Goal: Information Seeking & Learning: Learn about a topic

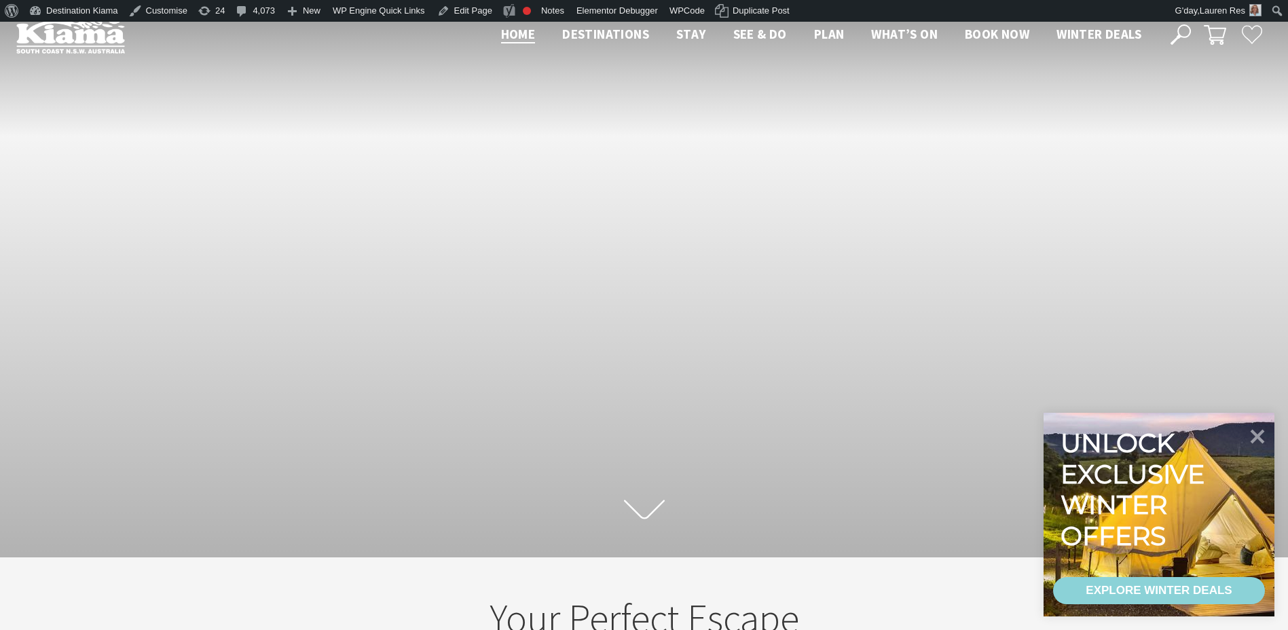
scroll to position [236, 1298]
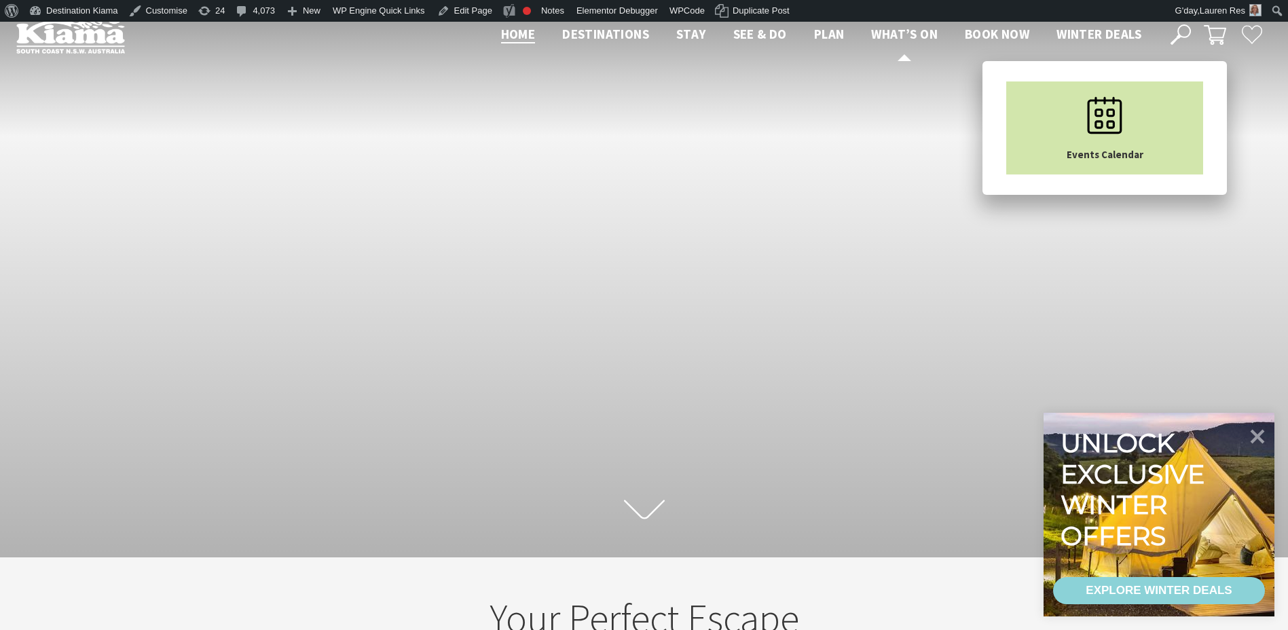
click at [1063, 131] on link "Events Calendar" at bounding box center [1104, 127] width 197 height 93
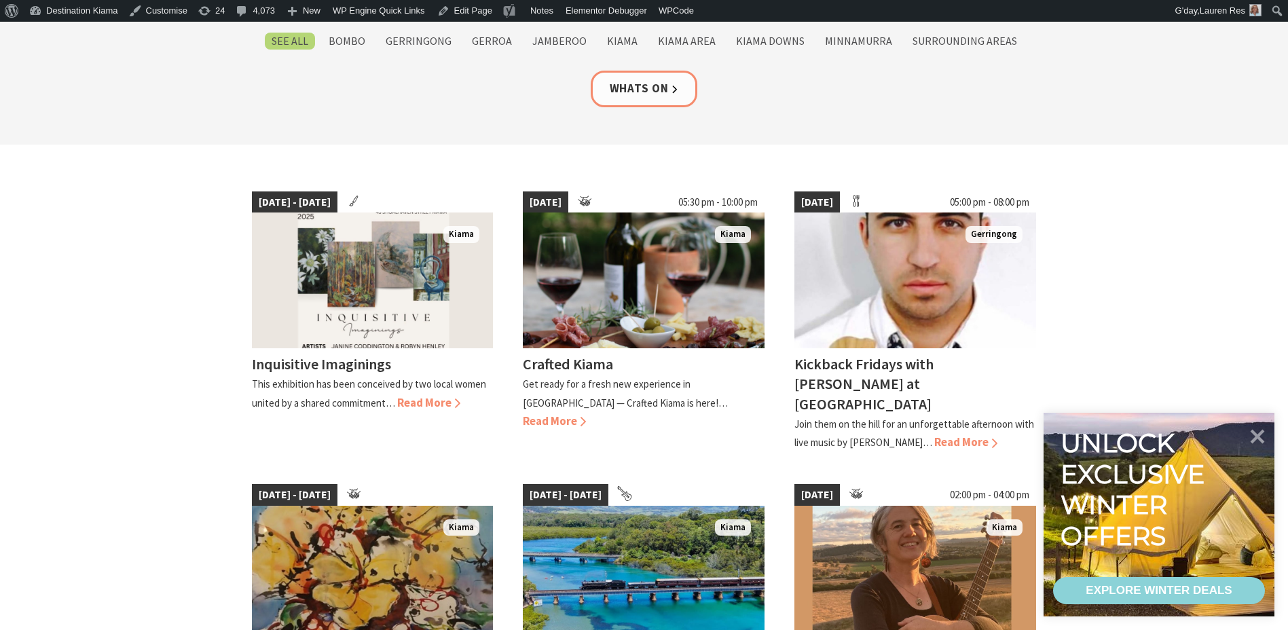
scroll to position [272, 0]
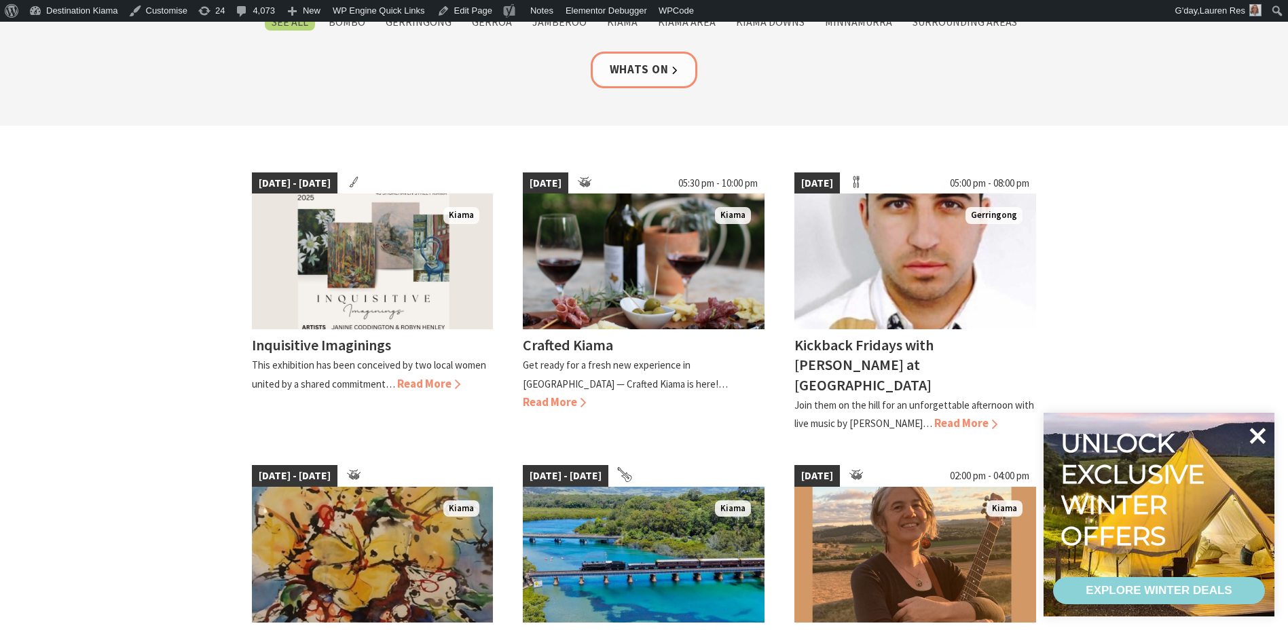
drag, startPoint x: 1259, startPoint y: 435, endPoint x: 1252, endPoint y: 426, distance: 11.1
click at [1260, 435] on icon at bounding box center [1258, 436] width 16 height 16
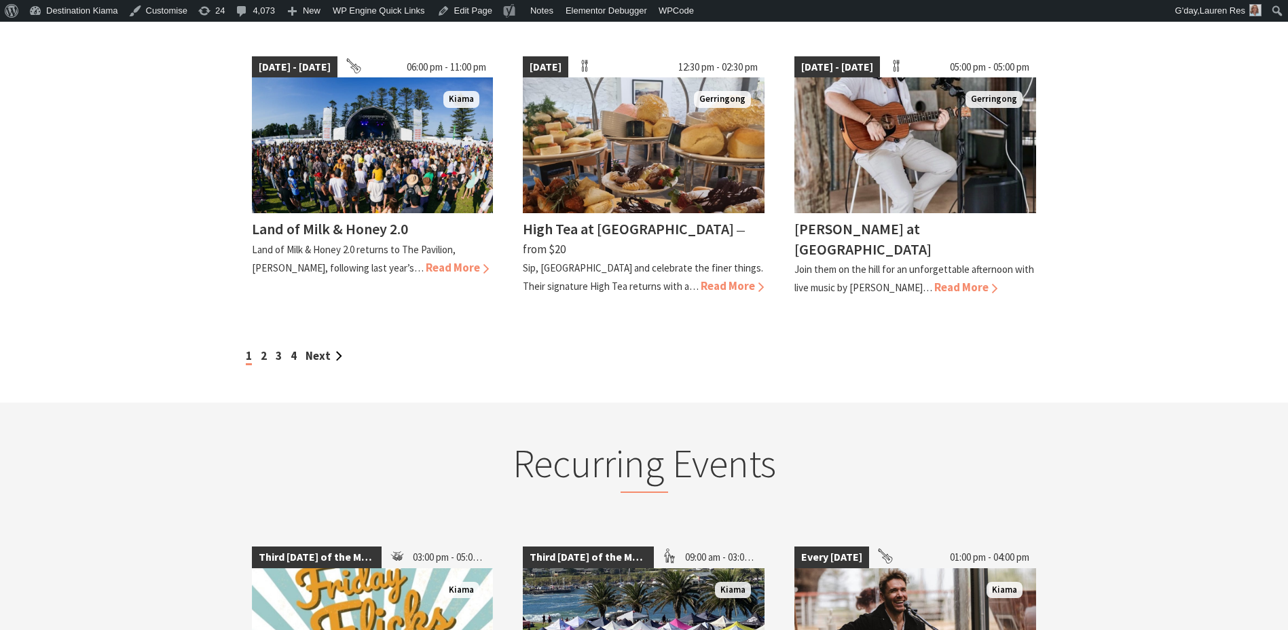
scroll to position [1086, 0]
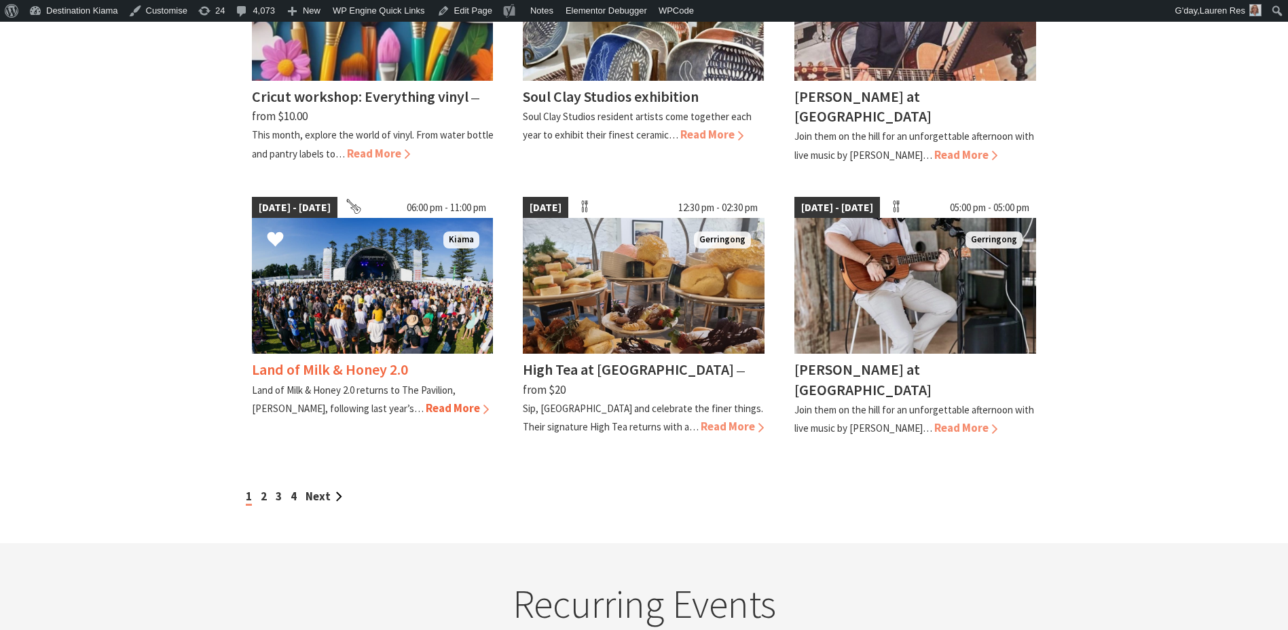
click at [295, 197] on span "29 Aug 25 - 30 Aug 25" at bounding box center [295, 208] width 86 height 22
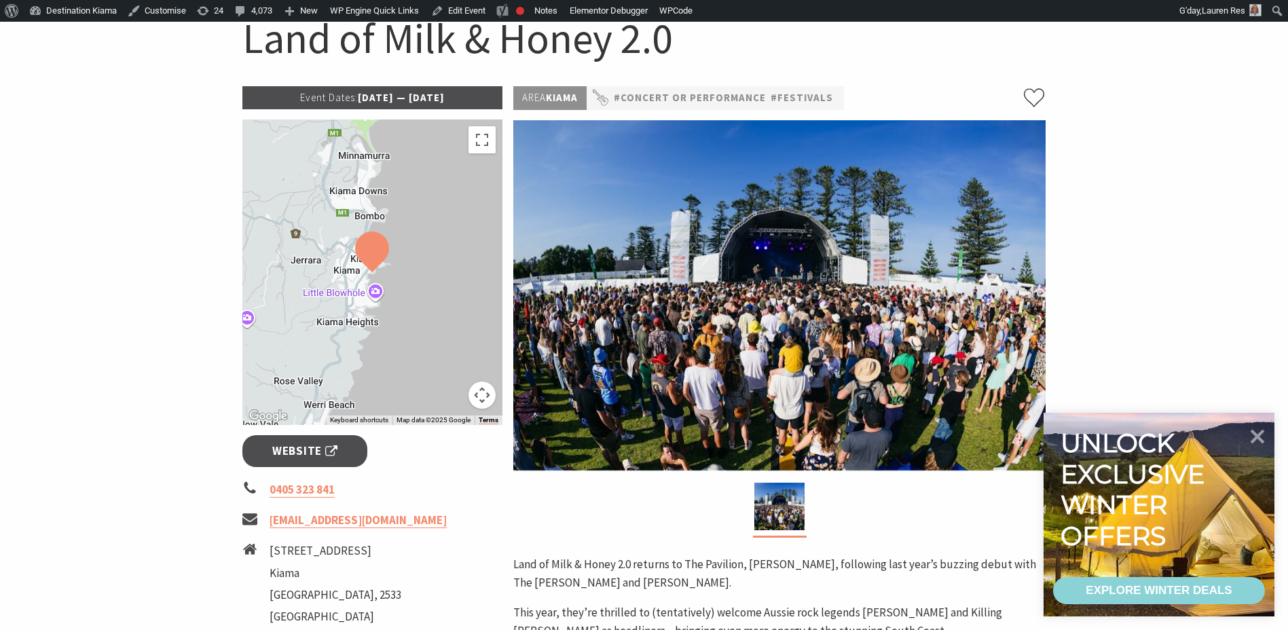
scroll to position [340, 0]
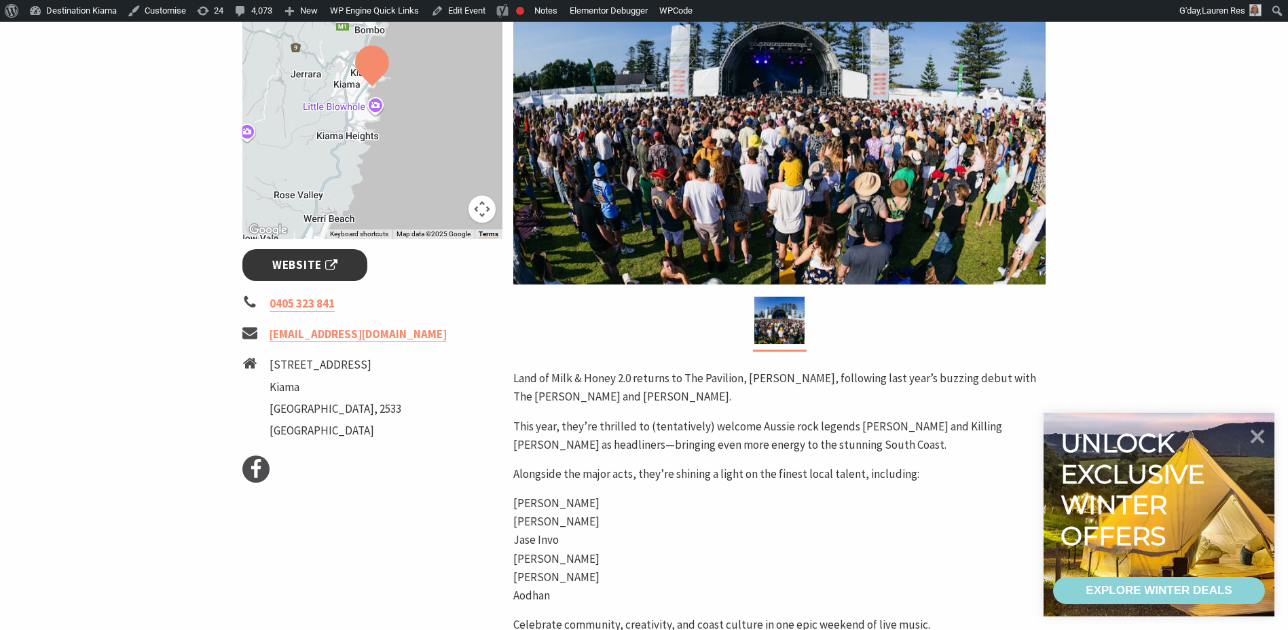
click at [297, 261] on span "Website" at bounding box center [304, 265] width 65 height 18
